Goal: Obtain resource: Obtain resource

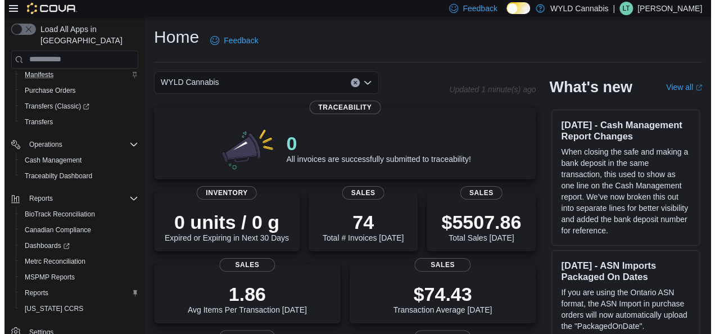
scroll to position [179, 0]
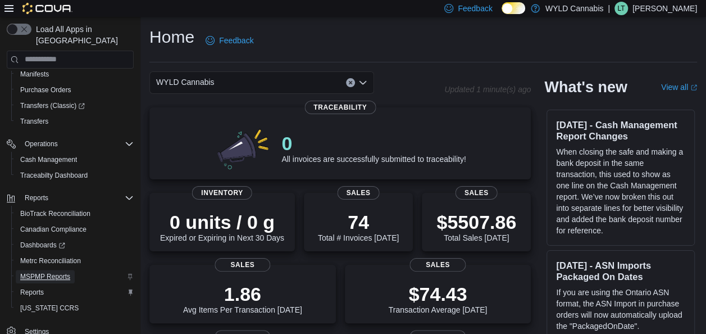
drag, startPoint x: 63, startPoint y: 257, endPoint x: 49, endPoint y: 265, distance: 16.1
click at [49, 272] on span "MSPMP Reports" at bounding box center [45, 276] width 50 height 9
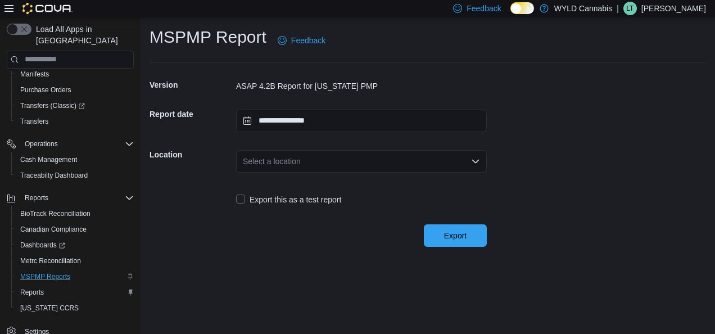
click at [299, 162] on div "Select a location" at bounding box center [361, 161] width 251 height 22
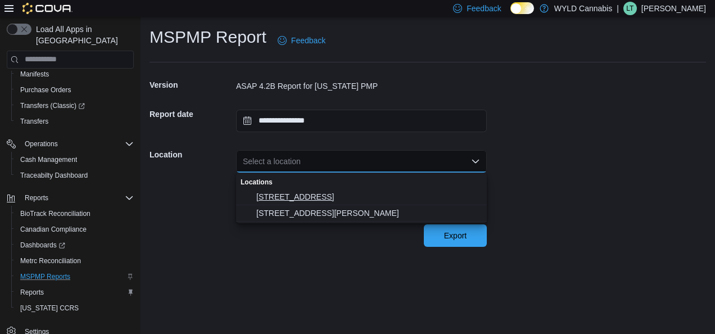
click at [299, 191] on span "[STREET_ADDRESS]" at bounding box center [368, 196] width 224 height 11
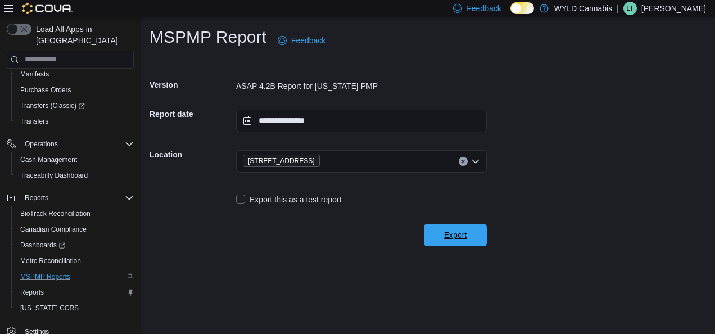
click at [429, 233] on button "Export" at bounding box center [455, 235] width 63 height 22
click at [423, 103] on div "**********" at bounding box center [317, 158] width 337 height 175
